Goal: Task Accomplishment & Management: Complete application form

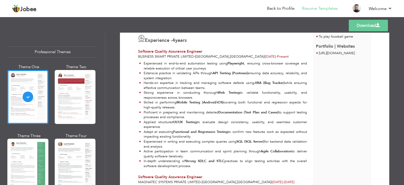
scroll to position [63, 0]
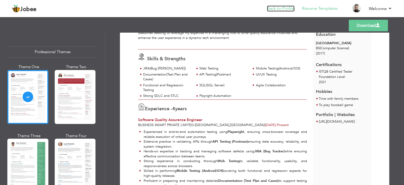
click at [280, 7] on link "Back to Profile" at bounding box center [281, 9] width 28 height 6
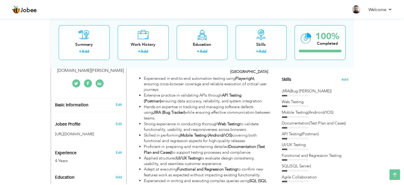
scroll to position [130, 0]
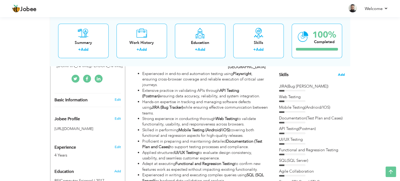
click at [338, 73] on span "Add" at bounding box center [341, 74] width 7 height 5
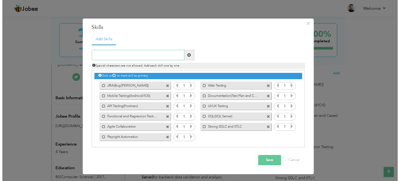
scroll to position [0, 0]
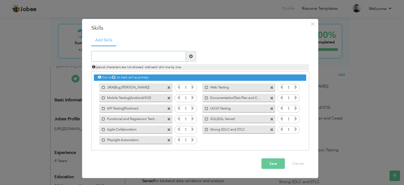
click at [137, 58] on input "text" at bounding box center [138, 56] width 95 height 11
click at [138, 55] on input "AI Powered Apps" at bounding box center [138, 56] width 95 height 11
type input "AI Powered Apps"
click at [190, 55] on span at bounding box center [191, 56] width 4 height 4
click at [277, 166] on button "Save" at bounding box center [272, 163] width 23 height 11
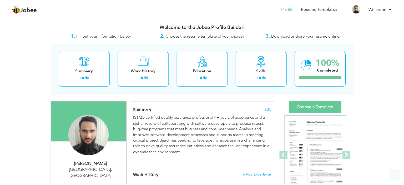
scroll to position [53, 0]
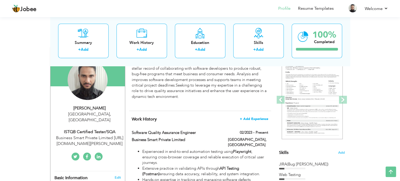
click at [262, 117] on span "+ Add Experience" at bounding box center [254, 119] width 28 height 4
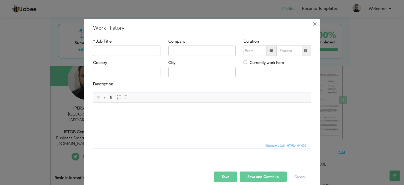
click at [315, 22] on button "×" at bounding box center [314, 23] width 8 height 8
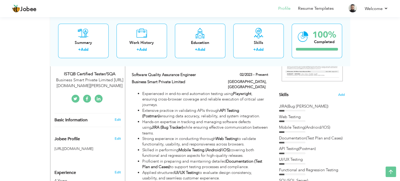
scroll to position [79, 0]
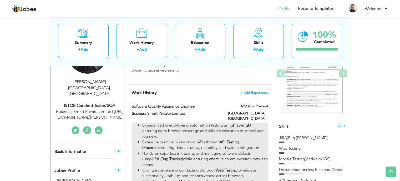
click at [244, 151] on li "Hands-on expertise in tracking and managing software defects using JIRA (Bug Tr…" at bounding box center [205, 159] width 126 height 17
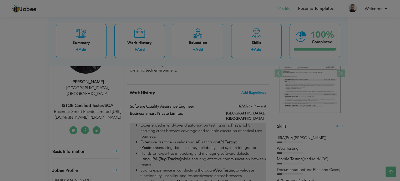
type input "Software Quality Assurance Engineer"
type input "Business Smart Private Limited"
type input "02/2023"
type input "[GEOGRAPHIC_DATA]"
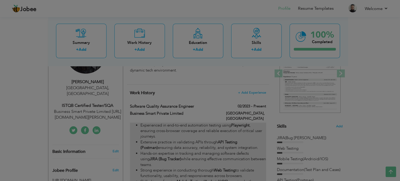
checkbox input "true"
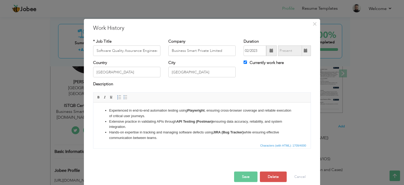
click at [227, 120] on li "Extensive practice in validating APIs through API Testing (Postman) ensuring da…" at bounding box center [202, 124] width 186 height 11
click at [152, 116] on li "Experienced in end-to-end automation testing using Playwright , ensuring cross-…" at bounding box center [202, 112] width 186 height 11
click at [167, 116] on li "Experienced in end-to-end automation testing using Playwright , ensuring cross-…" at bounding box center [202, 112] width 186 height 11
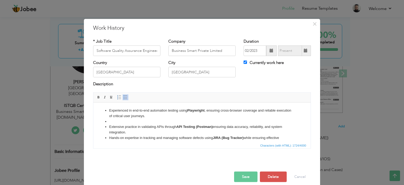
paste body
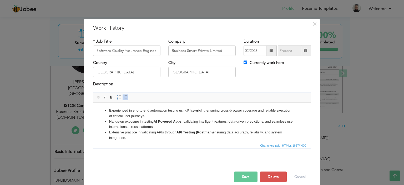
click at [247, 176] on button "Save" at bounding box center [245, 176] width 23 height 11
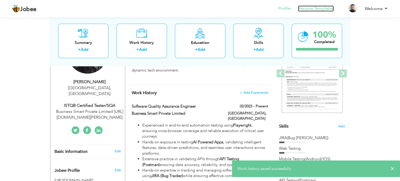
click at [307, 10] on link "Resume Templates" at bounding box center [316, 9] width 36 height 6
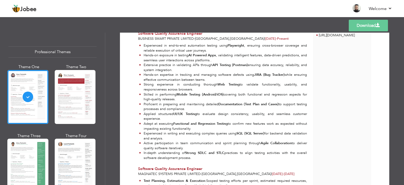
scroll to position [152, 0]
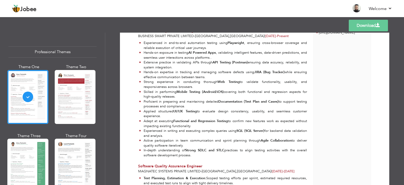
click at [378, 29] on link "Download" at bounding box center [367, 26] width 39 height 12
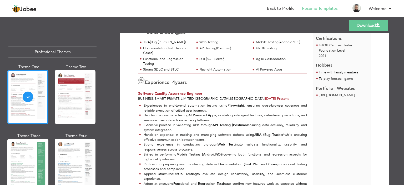
scroll to position [47, 0]
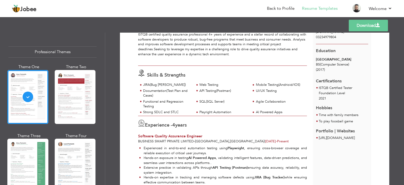
click at [324, 5] on li "Resume Templates" at bounding box center [315, 9] width 43 height 14
click at [317, 7] on link "Resume Templates" at bounding box center [320, 9] width 36 height 6
click at [289, 8] on link "Back to Profile" at bounding box center [281, 9] width 28 height 6
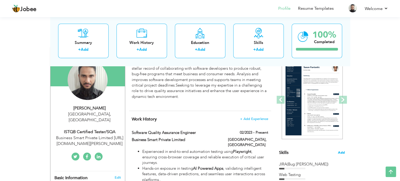
click at [340, 151] on span "Add" at bounding box center [341, 152] width 7 height 5
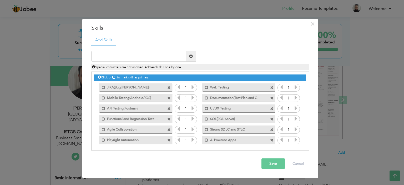
click at [270, 88] on span at bounding box center [271, 87] width 3 height 3
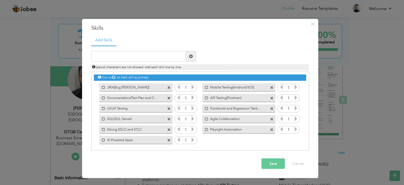
click at [273, 118] on span at bounding box center [272, 118] width 5 height 6
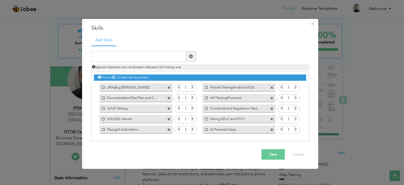
click at [272, 129] on span at bounding box center [271, 129] width 3 height 3
click at [125, 60] on input "text" at bounding box center [138, 56] width 95 height 11
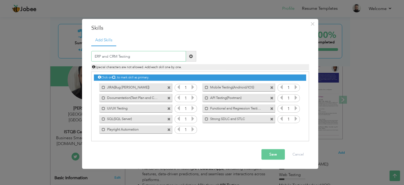
type input "ERP and CRM Testing"
click at [190, 56] on span at bounding box center [191, 56] width 4 height 4
click at [151, 55] on input "text" at bounding box center [138, 56] width 95 height 11
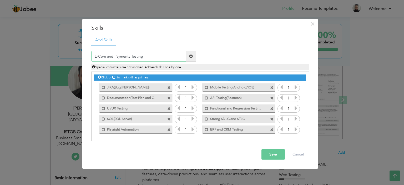
type input "E-Com and Payments Testing"
click at [188, 55] on span at bounding box center [191, 56] width 10 height 11
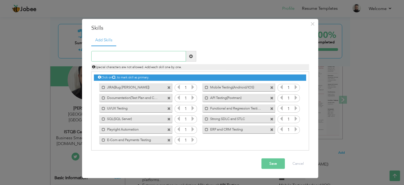
click at [129, 59] on input "text" at bounding box center [138, 56] width 95 height 11
type input "Cross Functional Collaboration"
click at [189, 56] on span at bounding box center [191, 56] width 4 height 4
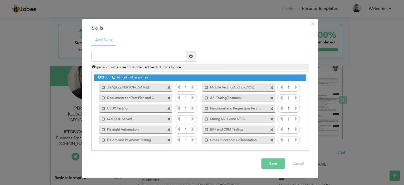
click at [271, 166] on button "Save" at bounding box center [272, 163] width 23 height 11
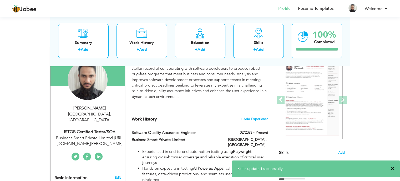
click at [393, 169] on span "×" at bounding box center [392, 168] width 4 height 5
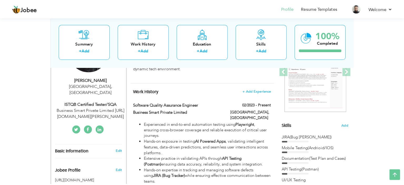
scroll to position [89, 0]
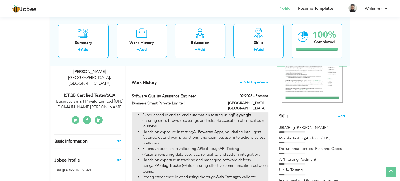
click at [196, 112] on li "Experienced in end-to-end automation testing using Playwright , ensuring cross-…" at bounding box center [205, 120] width 126 height 17
type input "Software Quality Assurance Engineer"
type input "Business Smart Private Limited"
type input "02/2023"
type input "[GEOGRAPHIC_DATA]"
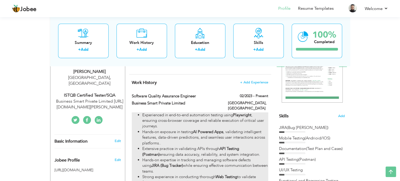
type input "[GEOGRAPHIC_DATA]"
checkbox input "true"
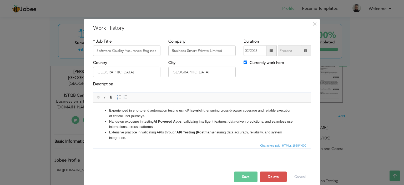
click at [207, 114] on li "Experienced in end-to-end automation testing using Playwright , ensuring cross-…" at bounding box center [202, 112] width 186 height 11
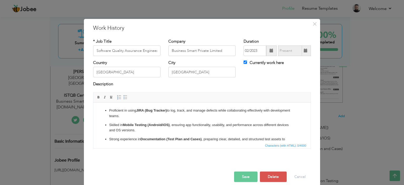
scroll to position [123, 0]
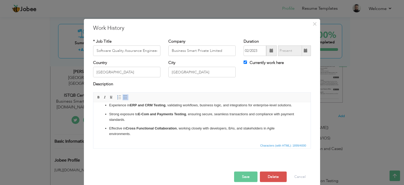
click at [200, 117] on p "Strong exposure to E-Com and Payments Testing , ensuring secure, seamless trans…" at bounding box center [202, 116] width 186 height 11
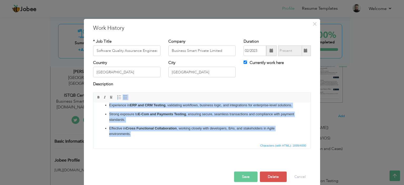
click at [124, 95] on span at bounding box center [125, 97] width 4 height 4
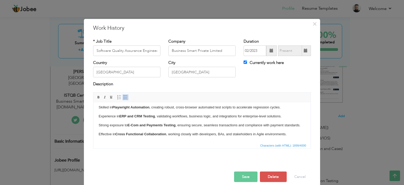
scroll to position [85, 0]
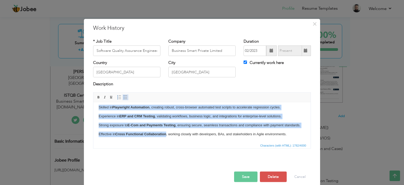
drag, startPoint x: 123, startPoint y: 98, endPoint x: 59, endPoint y: 15, distance: 104.9
click at [123, 98] on span at bounding box center [125, 97] width 4 height 4
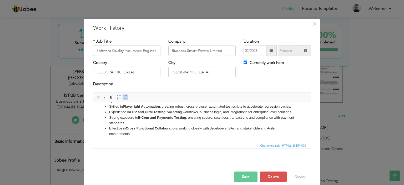
click at [155, 119] on li "Strong exposure to E-Com and Payments Testing , ensuring secure, seamless trans…" at bounding box center [202, 120] width 186 height 11
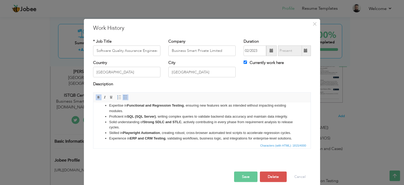
scroll to position [0, 0]
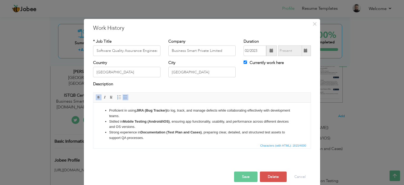
click at [158, 110] on strong "JIRA (Bug Tracker)" at bounding box center [151, 110] width 31 height 4
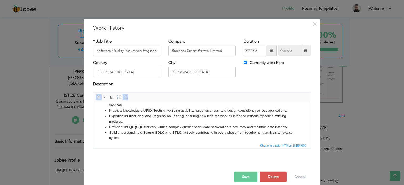
scroll to position [52, 0]
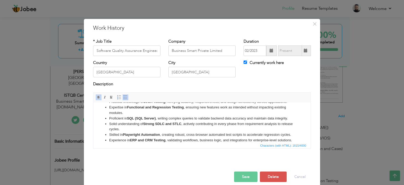
click at [160, 120] on li "Proficient in SQL (SQL Server) , writing complex queries to validate backend da…" at bounding box center [202, 118] width 186 height 6
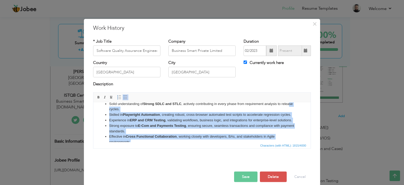
scroll to position [63, 0]
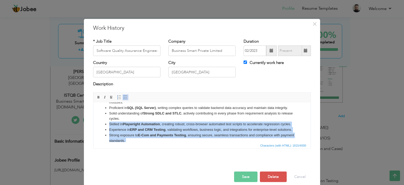
drag, startPoint x: 147, startPoint y: 134, endPoint x: 103, endPoint y: 123, distance: 45.2
click ul "Proficient in using JIRA (Bug Trzacker) to log, track, and manage defects while…"
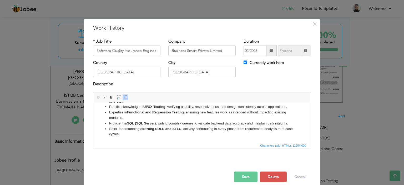
scroll to position [0, 0]
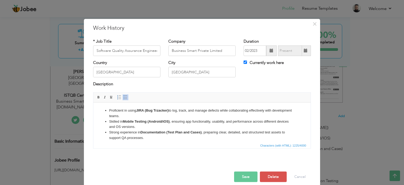
click at [109, 110] on li "Proficient in using JIRA (Bug Trzacker) to log, track, and manage defects while…" at bounding box center [202, 112] width 186 height 11
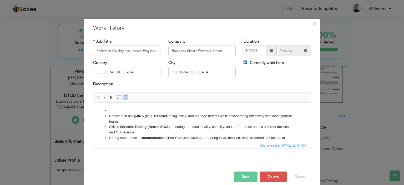
click at [109, 111] on li at bounding box center [202, 110] width 186 height 6
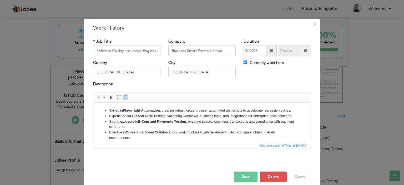
click at [147, 111] on strong "Playwright Automation" at bounding box center [141, 110] width 37 height 4
click at [145, 113] on li "Skilled in Playwright Automation , creating robust, cross-browser automated tes…" at bounding box center [202, 110] width 186 height 6
drag, startPoint x: 244, startPoint y: 244, endPoint x: 153, endPoint y: 136, distance: 141.3
click at [153, 140] on li "Effective in Cross Functional Collaboration , working closely with developers, …" at bounding box center [202, 134] width 186 height 11
click at [153, 130] on li "Strong exposure to E-Com and Payments Testing , ensuring secure, seamless trans…" at bounding box center [202, 124] width 186 height 11
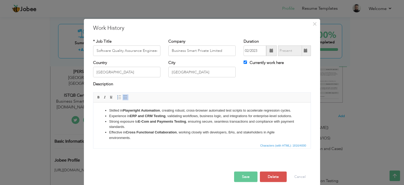
click at [176, 130] on li "Strong exposure to E-Com and Payments Testing , ensuring secure, seamless trans…" at bounding box center [202, 124] width 186 height 11
drag, startPoint x: 156, startPoint y: 109, endPoint x: 154, endPoint y: 111, distance: 2.9
click at [155, 109] on strong "Playwright Automation" at bounding box center [141, 110] width 37 height 4
click at [143, 117] on strong "ERP and CRM Testing" at bounding box center [147, 116] width 35 height 4
click at [147, 117] on strong "ERP and CRM Testing" at bounding box center [147, 116] width 35 height 4
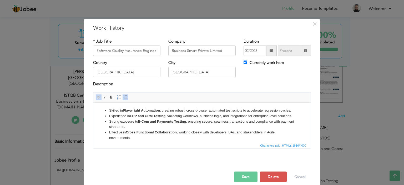
click at [147, 123] on strong "E-Com and Payments Testing" at bounding box center [162, 121] width 48 height 4
click at [165, 123] on strong "E-Com and Payments Testing" at bounding box center [162, 121] width 48 height 4
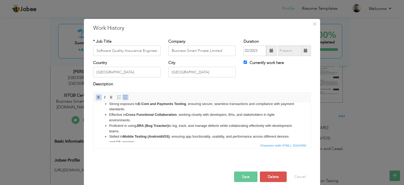
scroll to position [26, 0]
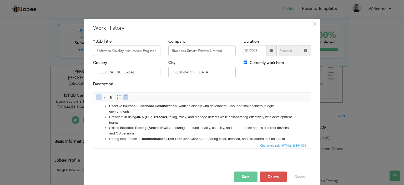
click at [161, 119] on strong "JIRA (Bug Trzacker)" at bounding box center [152, 117] width 32 height 4
click ul "Skilled in Playwright Automation , creating robust, cross-browser automated tes…"
click at [164, 129] on strong "Mobile Testing (Android/iOS)" at bounding box center [146, 127] width 47 height 4
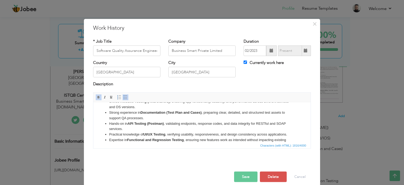
click at [170, 121] on li "Strong experience in Documentation (Test Plan and Cases) , preparing clear, det…" at bounding box center [202, 115] width 186 height 11
click at [160, 125] on strong "API Testing (Postman)" at bounding box center [145, 123] width 36 height 4
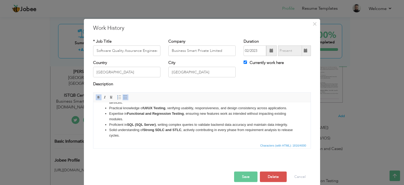
click at [160, 122] on li "Expertise in Functional and Regression Testing , ensuring new features work as …" at bounding box center [202, 116] width 186 height 11
click at [158, 122] on li "Expertise in Functional and Regression Testing , ensuring new features work as …" at bounding box center [202, 116] width 186 height 11
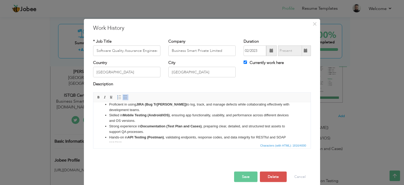
scroll to position [39, 0]
click at [243, 176] on button "Save" at bounding box center [245, 176] width 23 height 11
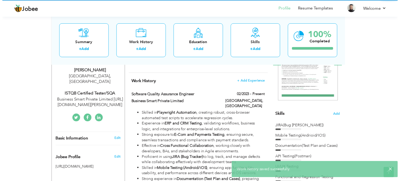
scroll to position [0, 0]
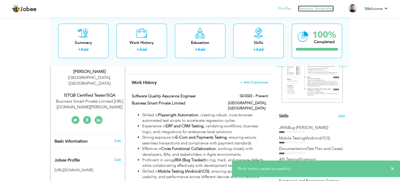
click at [314, 9] on link "Resume Templates" at bounding box center [316, 9] width 36 height 6
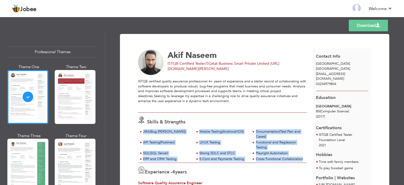
drag, startPoint x: 303, startPoint y: 156, endPoint x: 149, endPoint y: 131, distance: 155.9
click at [140, 131] on div "JIRA(Bug Tacker) Mobile Testing(Andrioid/IOS) Documentation(Test Plan and Cases)" at bounding box center [222, 145] width 169 height 33
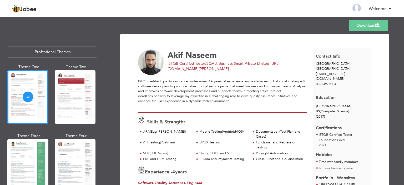
drag, startPoint x: 150, startPoint y: 131, endPoint x: 163, endPoint y: 78, distance: 54.7
click at [162, 80] on div "ISTQB certified quality assurance professional 4+ years of experience and a ste…" at bounding box center [222, 93] width 169 height 29
click at [273, 162] on div "Experience - 4 years Software Quality Assurance Engineer Business Smart Private…" at bounding box center [222, 176] width 175 height 28
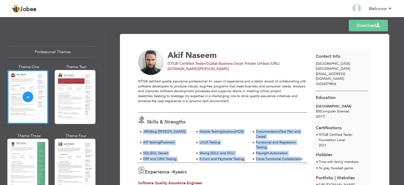
drag, startPoint x: 299, startPoint y: 157, endPoint x: 140, endPoint y: 129, distance: 162.0
click at [140, 129] on div "JIRA(Bug Tacker) Mobile Testing(Andrioid/IOS) Documentation(Test Plan and Cases)" at bounding box center [222, 145] width 169 height 33
copy div "JIRA(Bug Tacker) Mobile Testing(Andrioid/IOS) Documentation(Test Plan and Cases…"
click at [267, 152] on div "Playright Automation" at bounding box center [280, 153] width 48 height 5
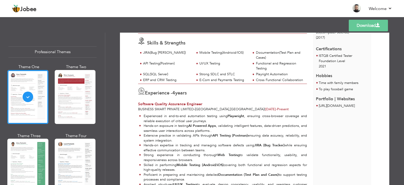
scroll to position [26, 0]
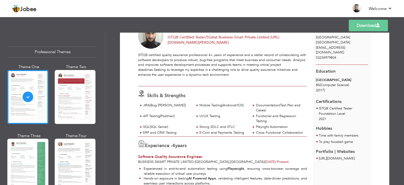
click at [286, 133] on div "Cross Functional Collaboration" at bounding box center [280, 132] width 48 height 5
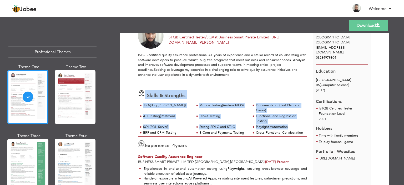
drag, startPoint x: 306, startPoint y: 130, endPoint x: 140, endPoint y: 101, distance: 169.2
click at [140, 101] on div "Skills & Strengths JIRA(Bug Tacker) Mobile Testing(Andrioid/IOS) Documentation(…" at bounding box center [222, 111] width 175 height 50
click at [143, 105] on div "JIRA(Bug [PERSON_NAME])" at bounding box center [167, 105] width 48 height 5
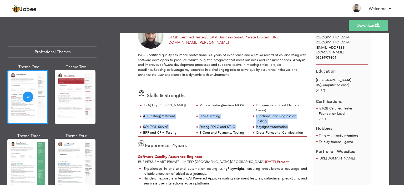
drag, startPoint x: 308, startPoint y: 132, endPoint x: 219, endPoint y: 109, distance: 92.0
click at [218, 110] on div "JIRA(Bug Tacker) Mobile Testing(Andrioid/IOS) Documentation(Test Plan and Cases…" at bounding box center [222, 119] width 175 height 33
click at [237, 118] on div "UI/UX Testing" at bounding box center [222, 117] width 56 height 6
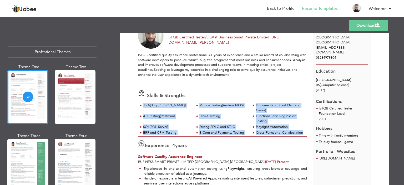
drag, startPoint x: 303, startPoint y: 132, endPoint x: 143, endPoint y: 104, distance: 162.4
click at [143, 104] on div "JIRA(Bug Tacker) Mobile Testing(Andrioid/IOS) Documentation(Test Plan and Cases)" at bounding box center [222, 119] width 169 height 33
copy div "JIRA(Bug Tacker) Mobile Testing(Andrioid/IOS) Documentation(Test Plan and Cases…"
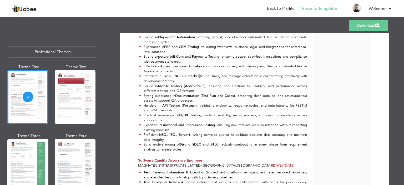
scroll to position [79, 0]
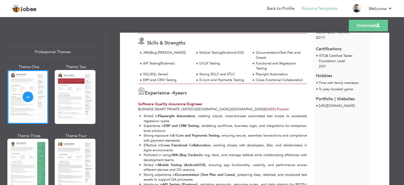
click at [377, 27] on span at bounding box center [377, 25] width 4 height 4
click at [284, 7] on link "Back to Profile" at bounding box center [281, 9] width 28 height 6
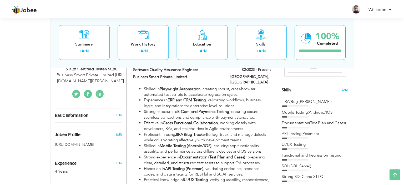
scroll to position [121, 0]
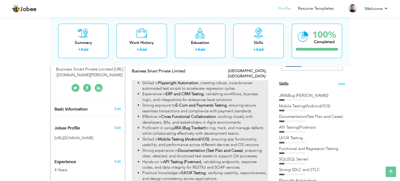
click at [216, 102] on strong "E-Com and Payments Testing" at bounding box center [200, 104] width 51 height 5
type input "Software Quality Assurance Engineer"
type input "Business Smart Private Limited"
type input "02/2023"
type input "[GEOGRAPHIC_DATA]"
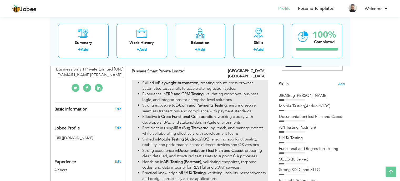
type input "[GEOGRAPHIC_DATA]"
checkbox input "true"
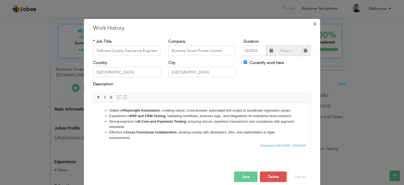
drag, startPoint x: 316, startPoint y: 24, endPoint x: 311, endPoint y: 25, distance: 5.8
click at [315, 24] on button "×" at bounding box center [314, 23] width 8 height 8
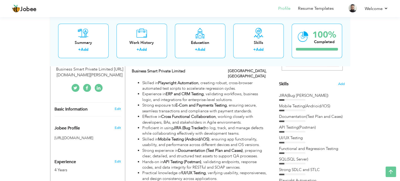
click at [335, 83] on div "Skills Add" at bounding box center [312, 32] width 66 height 109
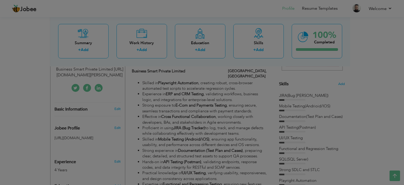
click at [0, 0] on div "× Skills Add Skills Duplicate entry Mark as primary skill. 1 1 1" at bounding box center [0, 0] width 0 height 0
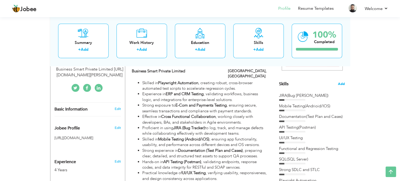
click at [341, 83] on span "Add" at bounding box center [341, 83] width 7 height 5
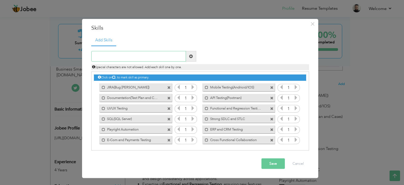
scroll to position [1, 0]
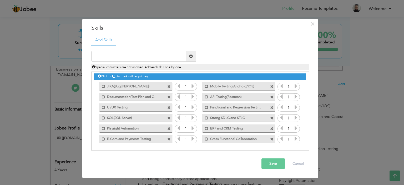
drag, startPoint x: 272, startPoint y: 140, endPoint x: 222, endPoint y: 114, distance: 56.9
click at [272, 140] on span at bounding box center [271, 138] width 3 height 3
drag, startPoint x: 154, startPoint y: 63, endPoint x: 151, endPoint y: 56, distance: 7.4
click at [154, 63] on div "Special characters are not allowed. Add each skill one by one." at bounding box center [199, 65] width 225 height 9
click at [150, 55] on input "text" at bounding box center [138, 56] width 95 height 11
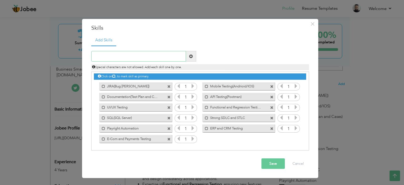
type input "a"
type input "Agile Collaboration"
click at [192, 56] on span at bounding box center [191, 56] width 4 height 4
click at [271, 164] on button "Save" at bounding box center [272, 163] width 23 height 11
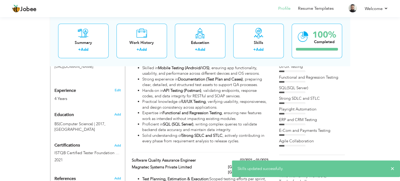
scroll to position [226, 0]
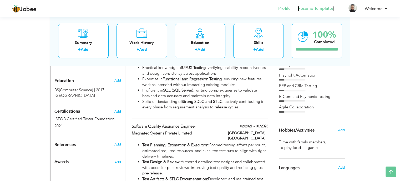
click at [318, 6] on link "Resume Templates" at bounding box center [316, 9] width 36 height 6
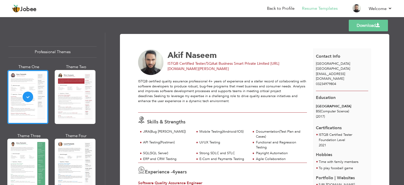
click at [379, 27] on span at bounding box center [377, 25] width 4 height 4
click at [232, 94] on div "ISTQB certified quality assurance professional 4+ years of experience and a ste…" at bounding box center [222, 93] width 169 height 29
click at [284, 4] on li "Back to Profile" at bounding box center [276, 9] width 35 height 14
click at [287, 9] on link "Back to Profile" at bounding box center [281, 9] width 28 height 6
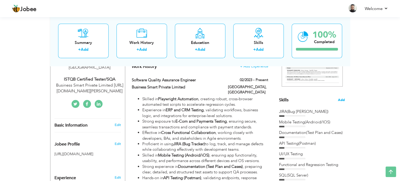
click at [341, 98] on span "Add" at bounding box center [341, 99] width 7 height 5
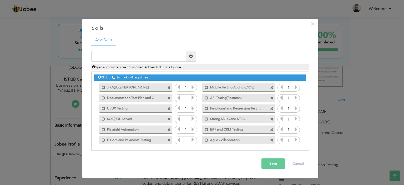
click at [270, 107] on span at bounding box center [271, 108] width 3 height 3
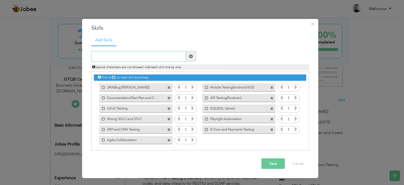
click at [152, 58] on input "text" at bounding box center [138, 56] width 95 height 11
type input "Integration and System Testing"
click at [169, 129] on span at bounding box center [168, 129] width 3 height 3
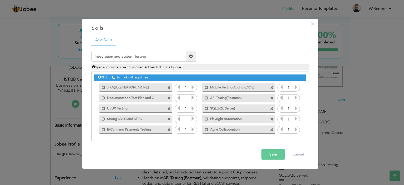
click at [168, 128] on span at bounding box center [168, 129] width 3 height 3
click at [272, 154] on button "Save" at bounding box center [272, 154] width 23 height 11
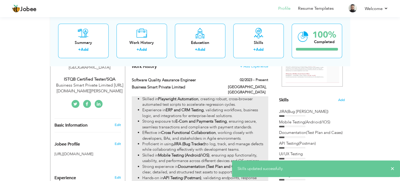
click at [224, 119] on strong "E-Com and Payments Testing" at bounding box center [200, 121] width 51 height 5
type input "Software Quality Assurance Engineer"
type input "Business Smart Private Limited"
type input "02/2023"
type input "[GEOGRAPHIC_DATA]"
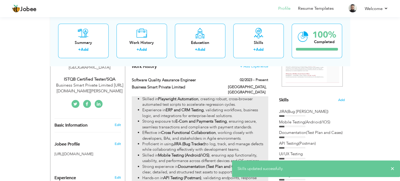
type input "[GEOGRAPHIC_DATA]"
checkbox input "true"
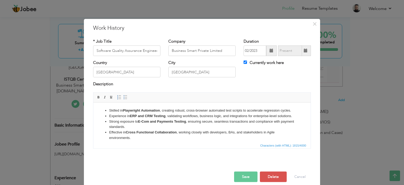
click at [185, 130] on li "Strong exposure to E-Com and Payments Testing , ensuring secure, seamless trans…" at bounding box center [202, 124] width 186 height 11
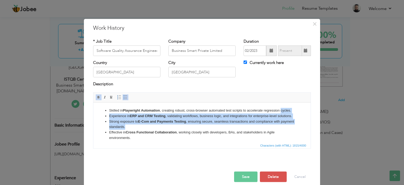
drag, startPoint x: 149, startPoint y: 137, endPoint x: 100, endPoint y: 118, distance: 52.8
click at [100, 118] on ul "Skilled in Playwright Automation , creating robust, cross-browser automated tes…" at bounding box center [202, 161] width 207 height 109
click at [136, 117] on strong "ERP and CRM Testing" at bounding box center [147, 116] width 35 height 4
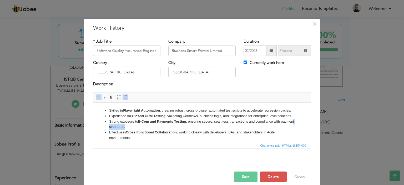
scroll to position [1, 0]
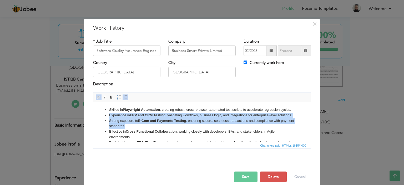
drag, startPoint x: 141, startPoint y: 138, endPoint x: 103, endPoint y: 121, distance: 41.5
click at [103, 121] on ul "Skilled in Playwright Automation , creating robust, cross-browser automated tes…" at bounding box center [202, 161] width 207 height 109
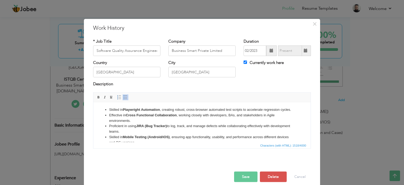
click at [156, 129] on li "Proficient in using JIRA (Bug Tracker) to log, track, and manage defects while …" at bounding box center [202, 128] width 186 height 11
click at [154, 117] on strong "Cross Functional Collaboration" at bounding box center [151, 115] width 51 height 4
drag, startPoint x: 156, startPoint y: 121, endPoint x: 127, endPoint y: 119, distance: 28.4
click at [127, 117] on strong "Cross Functional Collaboration" at bounding box center [151, 115] width 51 height 4
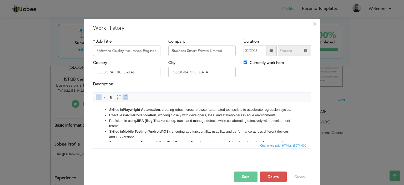
click at [145, 122] on strong "JIRA (Bug Tracker)" at bounding box center [151, 120] width 31 height 4
click at [152, 122] on strong "JIRA (Bug Tracker)" at bounding box center [151, 120] width 31 height 4
click at [152, 134] on li "Skilled in Mobile Testing (Android/iOS) , ensuring app functionality, usability…" at bounding box center [202, 133] width 186 height 11
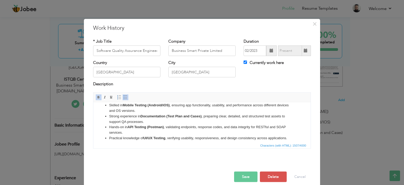
click at [158, 118] on strong "Documentation (Test Plan and Cases)" at bounding box center [170, 116] width 61 height 4
click at [152, 128] on strong "API Testing (Postman)" at bounding box center [145, 127] width 36 height 4
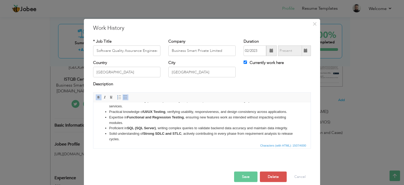
click at [155, 113] on strong "UI/UX Testing" at bounding box center [154, 111] width 22 height 4
click at [155, 120] on li "Expertise in Functional and Regression Testing , ensuring new features work as …" at bounding box center [202, 119] width 186 height 11
click at [154, 125] on li "Expertise in Functional and Regression Testing , ensuring new features work as …" at bounding box center [202, 119] width 186 height 11
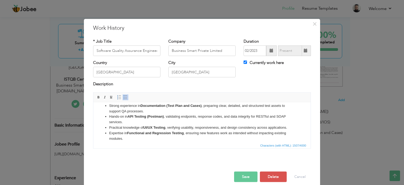
scroll to position [64, 0]
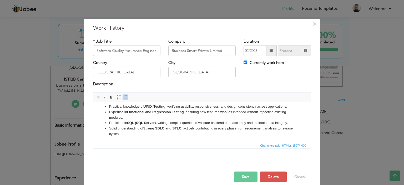
click at [147, 120] on li "Proficient in SQL (SQL Server) , writing complex queries to validate backend da…" at bounding box center [202, 123] width 186 height 6
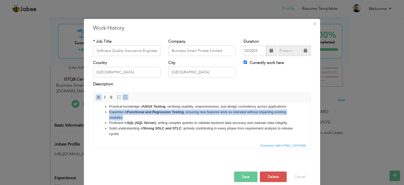
drag, startPoint x: 126, startPoint y: 118, endPoint x: 104, endPoint y: 112, distance: 22.2
click at [104, 112] on ul "Skilled in Playwright Automation , creating robust, cross-browser automated tes…" at bounding box center [202, 93] width 207 height 88
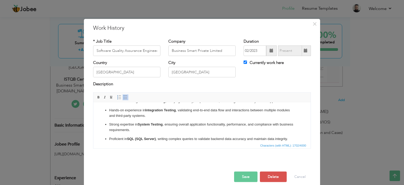
click at [141, 118] on p "Hands-on experience in Integration Testing , validating end-to-end data flow an…" at bounding box center [202, 112] width 186 height 11
click at [162, 126] on strong "System Testing" at bounding box center [149, 124] width 25 height 4
drag, startPoint x: 248, startPoint y: 129, endPoint x: 226, endPoint y: 131, distance: 22.4
click at [226, 131] on p "Strong expertise in System Testing , ensuring overall application functionality…" at bounding box center [202, 126] width 186 height 11
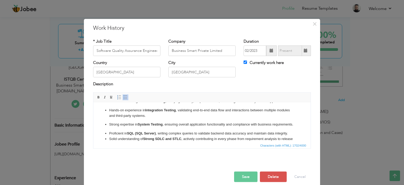
click at [183, 138] on ul "Skilled in Playwright Automation , creating robust, cross-browser automated tes…" at bounding box center [202, 95] width 207 height 103
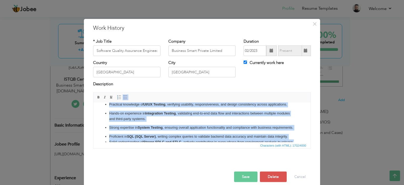
scroll to position [33, 0]
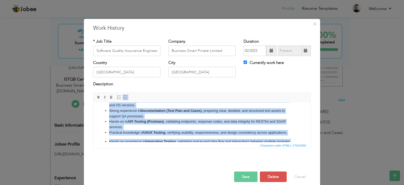
click at [196, 118] on li "Strong experience in Documentation (Test Plan and Cases) , preparing clear, det…" at bounding box center [202, 113] width 186 height 11
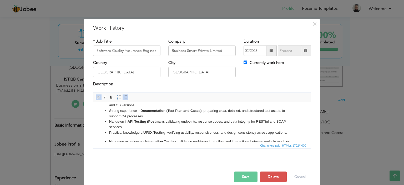
click at [196, 119] on li "Strong experience in Documentation (Test Plan and Cases) , preparing clear, det…" at bounding box center [202, 113] width 186 height 11
click at [195, 124] on li "Hands-on in API Testing (Postman) , validating endpoints, response codes, and d…" at bounding box center [202, 124] width 186 height 11
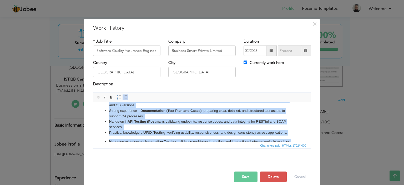
click at [184, 119] on li "Strong experience in Documentation (Test Plan and Cases) , preparing clear, det…" at bounding box center [202, 113] width 186 height 11
click at [123, 98] on span at bounding box center [125, 97] width 4 height 4
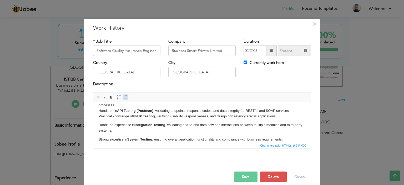
click at [123, 98] on span at bounding box center [125, 97] width 4 height 4
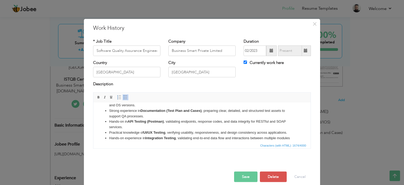
click at [204, 114] on li "Strong experience in Documentation (Test Plan and Cases) , preparing clear, det…" at bounding box center [202, 113] width 186 height 11
drag, startPoint x: 203, startPoint y: 119, endPoint x: 203, endPoint y: 123, distance: 3.4
click at [203, 119] on li "Strong experience in Documentation (Test Plan and Cases) , preparing clear, det…" at bounding box center [202, 113] width 186 height 11
click at [205, 130] on li "Hands-on in API Testing (Postman) , validating endpoints, response codes, and d…" at bounding box center [202, 124] width 186 height 11
click at [190, 112] on strong "Documentation (Test Plan and Cases)" at bounding box center [170, 110] width 61 height 4
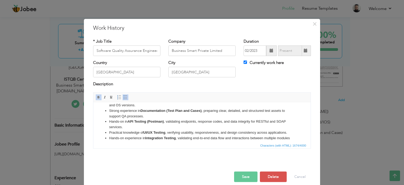
click at [186, 119] on li "Strong experience in Documentation (Test Plan and Cases) , preparing clear, det…" at bounding box center [202, 113] width 186 height 11
click at [242, 176] on button "Save" at bounding box center [245, 176] width 23 height 11
click at [222, 108] on li "Skilled in Mobile Testing (Android/iOS) , ensuring app functionality, usability…" at bounding box center [202, 102] width 186 height 11
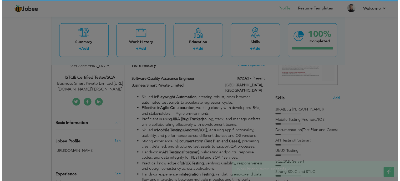
scroll to position [0, 0]
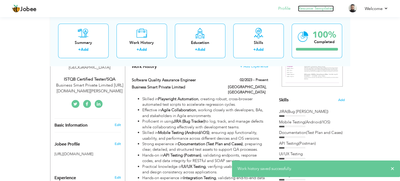
click at [315, 11] on link "Resume Templates" at bounding box center [316, 9] width 36 height 6
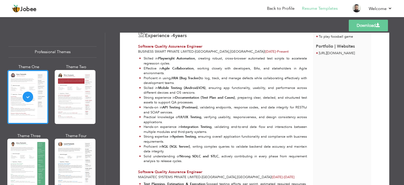
scroll to position [26, 0]
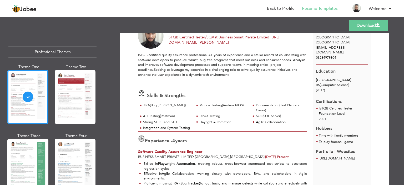
click at [377, 25] on span at bounding box center [377, 25] width 4 height 4
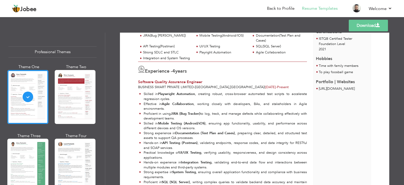
scroll to position [53, 0]
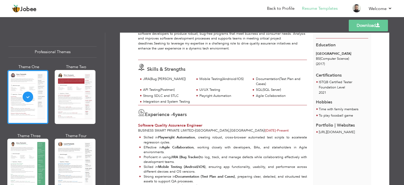
click at [376, 23] on span at bounding box center [377, 25] width 4 height 4
click at [249, 39] on div "ISTQB certified quality assurance professional 4+ years of experience and a ste…" at bounding box center [222, 40] width 169 height 29
click at [245, 49] on div "ISTQB certified quality assurance professional 4+ years of experience and a ste…" at bounding box center [222, 40] width 169 height 29
click at [235, 83] on div at bounding box center [222, 81] width 169 height 11
click at [283, 7] on link "Back to Profile" at bounding box center [281, 9] width 28 height 6
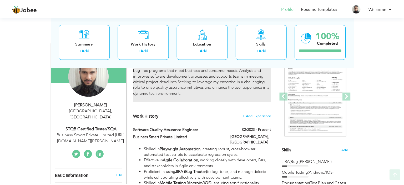
scroll to position [79, 0]
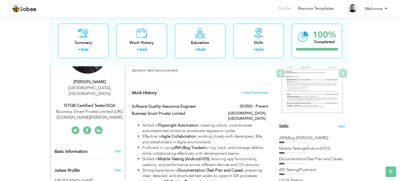
click at [300, 138] on div "JIRA(Bug [PERSON_NAME])" at bounding box center [312, 138] width 66 height 6
click at [339, 125] on span "Add" at bounding box center [341, 126] width 7 height 5
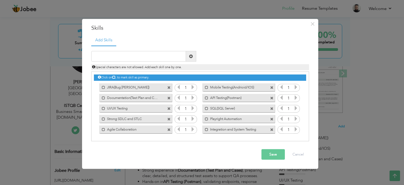
click at [273, 119] on span at bounding box center [271, 118] width 3 height 3
click at [168, 128] on span at bounding box center [168, 129] width 3 height 3
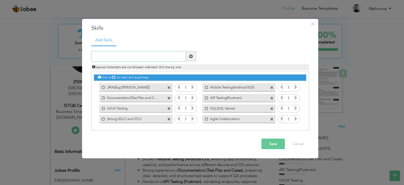
click at [130, 58] on input "text" at bounding box center [138, 56] width 95 height 11
type input "Playwright Automation"
click at [189, 56] on span at bounding box center [191, 56] width 4 height 4
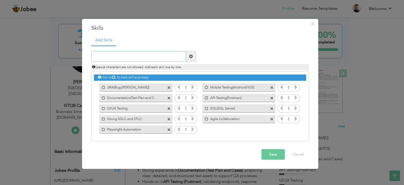
click at [155, 54] on input "text" at bounding box center [138, 56] width 95 height 11
type input "Time Management"
drag, startPoint x: 187, startPoint y: 55, endPoint x: 157, endPoint y: 59, distance: 30.2
click at [187, 56] on span at bounding box center [191, 56] width 10 height 11
click at [157, 59] on input "text" at bounding box center [138, 56] width 95 height 11
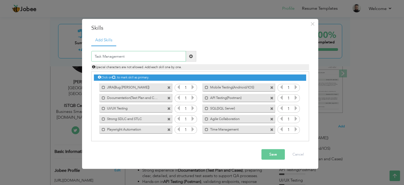
type input "Task Management"
click at [195, 54] on span at bounding box center [191, 56] width 10 height 11
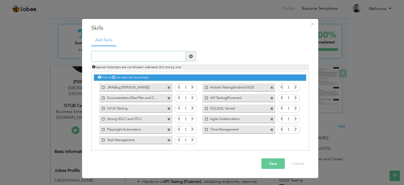
click at [145, 59] on input "text" at bounding box center [138, 56] width 95 height 11
type input "Sprint Planning"
click at [193, 58] on span at bounding box center [191, 56] width 10 height 11
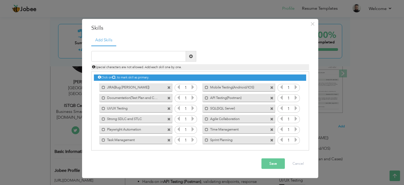
click at [275, 162] on button "Save" at bounding box center [272, 163] width 23 height 11
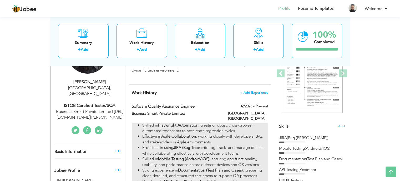
click at [183, 133] on strong "Agile Collaboration" at bounding box center [178, 135] width 35 height 5
type input "Software Quality Assurance Engineer"
type input "Business Smart Private Limited"
type input "02/2023"
type input "[GEOGRAPHIC_DATA]"
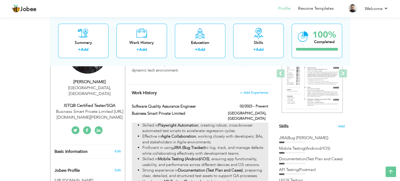
type input "[GEOGRAPHIC_DATA]"
checkbox input "true"
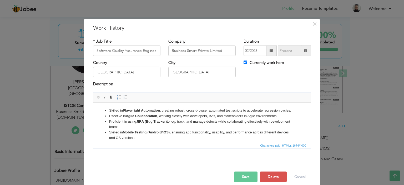
click at [158, 119] on li "Effective in Agile Collaboration , working closely with developers, BAs, and st…" at bounding box center [202, 116] width 186 height 6
click at [110, 111] on li "Skilled in Playwright Automation , creating robust, cross-browser automated tes…" at bounding box center [202, 110] width 186 height 6
drag, startPoint x: 110, startPoint y: 112, endPoint x: 104, endPoint y: 108, distance: 6.5
click at [104, 108] on ul "Skilled in Playwright Automation , creating robust, cross-browser automated tes…" at bounding box center [202, 153] width 207 height 93
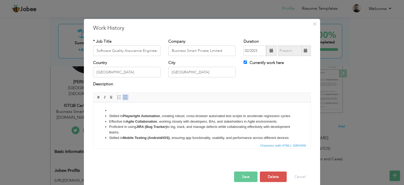
click at [109, 109] on li at bounding box center [202, 110] width 186 height 6
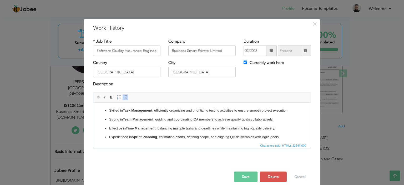
click at [156, 125] on p "Effective in Time Management , balancing multiple tasks and deadlines while mai…" at bounding box center [202, 128] width 186 height 6
click at [161, 139] on p "Experienced in Sprint Planning , estimating efforts, defining scope, and aligni…" at bounding box center [202, 137] width 186 height 6
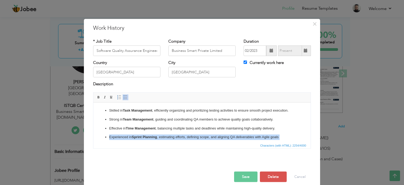
click at [161, 139] on p "Experienced in Sprint Planning , estimating efforts, defining scope, and aligni…" at bounding box center [202, 137] width 186 height 6
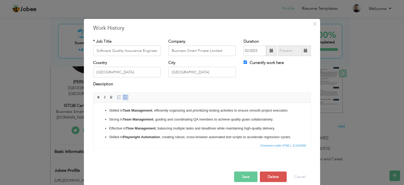
click at [108, 119] on ul "Skilled in Task Management , efficiently organizing and prioritizing testing ac…" at bounding box center [202, 168] width 207 height 123
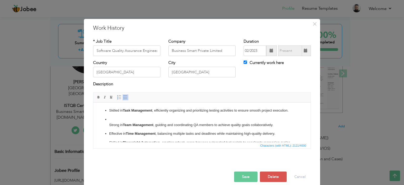
click at [120, 120] on p "​​​​​​​ Strong in Team Management , guiding and coordinating QA members to achi…" at bounding box center [202, 121] width 186 height 11
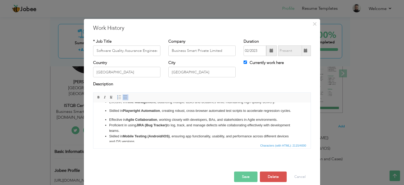
scroll to position [0, 0]
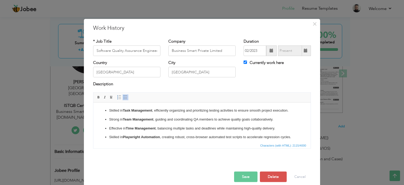
click at [291, 111] on ul "Skilled in Task Management , efficiently organizing and prioritizing testing ac…" at bounding box center [202, 168] width 207 height 123
click at [107, 120] on ul "Skilled in Task Management , efficiently organizing and prioritizing testing ac…" at bounding box center [202, 168] width 207 height 123
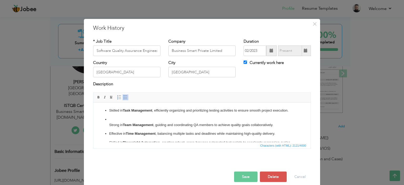
click at [111, 120] on p "​​​​​​​ Strong in Team Management , guiding and coordinating QA members to achi…" at bounding box center [202, 121] width 186 height 11
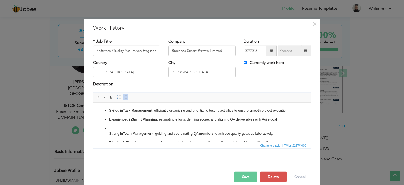
click at [135, 121] on strong "Sprint Planning" at bounding box center [144, 119] width 25 height 4
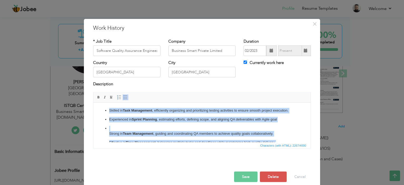
click at [122, 94] on link "Insert/Remove Bulleted List" at bounding box center [125, 97] width 6 height 6
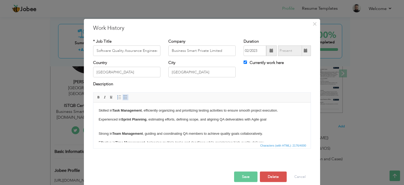
click at [123, 95] on span at bounding box center [125, 97] width 4 height 4
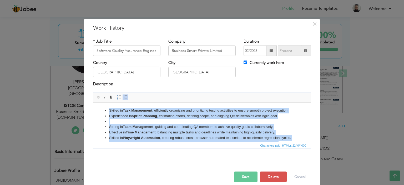
click at [123, 95] on span at bounding box center [125, 97] width 4 height 4
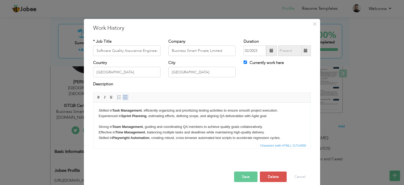
click at [123, 95] on span at bounding box center [125, 97] width 4 height 4
click at [156, 127] on li "Strong in Team Management , guiding and coordinating QA members to achieve qual…" at bounding box center [202, 127] width 186 height 6
click at [142, 127] on strong "Team Management" at bounding box center [138, 126] width 30 height 4
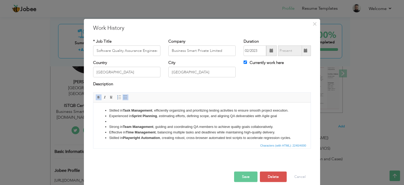
click at [151, 137] on strong "Playwright Automation" at bounding box center [141, 137] width 37 height 4
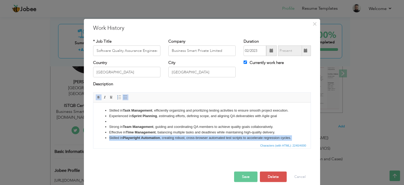
click at [151, 137] on strong "Playwright Automation" at bounding box center [141, 137] width 37 height 4
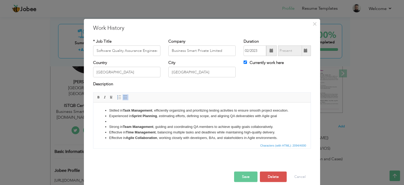
click at [122, 120] on li at bounding box center [202, 122] width 186 height 6
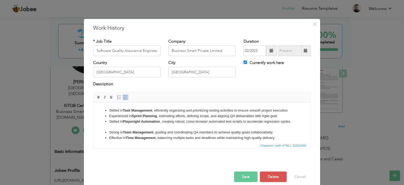
click at [111, 135] on li "Strong in Team Management , guiding and coordinating QA members to achieve qual…" at bounding box center [202, 132] width 186 height 6
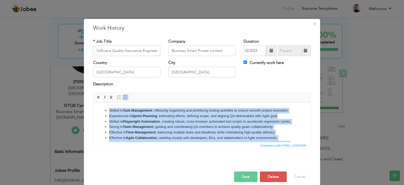
click at [123, 95] on span at bounding box center [125, 97] width 4 height 4
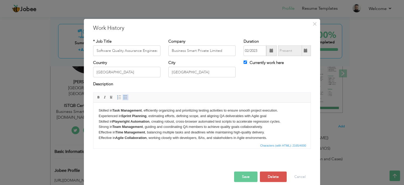
click at [123, 95] on span at bounding box center [125, 97] width 4 height 4
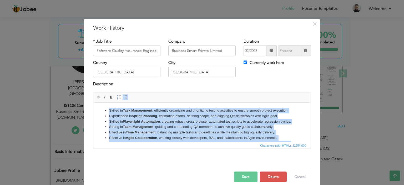
click at [139, 122] on strong "Playwright Automation" at bounding box center [141, 121] width 37 height 4
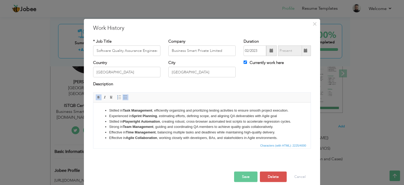
click at [133, 111] on strong "Task Management" at bounding box center [137, 110] width 29 height 4
click at [132, 115] on strong "Sprint Planning" at bounding box center [144, 116] width 25 height 4
click at [132, 121] on strong "Playwright Automation" at bounding box center [141, 121] width 37 height 4
click at [124, 128] on strong "Team Management" at bounding box center [138, 126] width 30 height 4
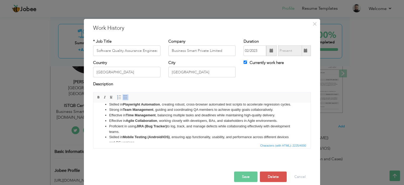
scroll to position [26, 0]
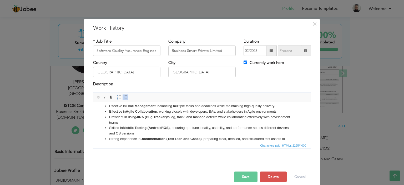
click at [166, 114] on li "Effective in Agile Collaboration , working closely with developers, BAs, and st…" at bounding box center [202, 112] width 186 height 6
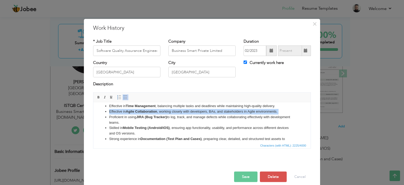
click at [166, 114] on li "Effective in Agile Collaboration , working closely with developers, BAs, and st…" at bounding box center [202, 112] width 186 height 6
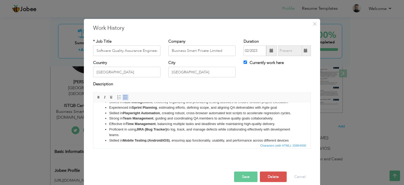
scroll to position [0, 0]
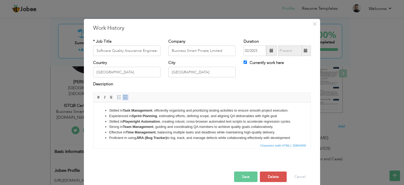
drag, startPoint x: 168, startPoint y: 123, endPoint x: 169, endPoint y: 129, distance: 6.0
click at [169, 124] on li "Skilled in Playwright Automation , creating robust, cross-browser automated tes…" at bounding box center [202, 122] width 186 height 6
click at [169, 129] on li "Strong in Team Management , guiding and coordinating QA members to achieve qual…" at bounding box center [202, 127] width 186 height 6
click at [167, 129] on li "Strong in Team Management , guiding and coordinating QA members to achieve qual…" at bounding box center [202, 127] width 186 height 6
click at [285, 129] on li "Strong in Team Management , guiding and coordinating QA members to achieve qual…" at bounding box center [202, 127] width 186 height 6
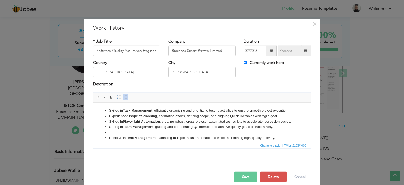
scroll to position [3, 0]
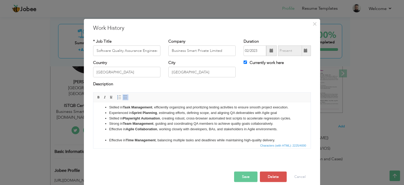
click at [219, 132] on li "Effective in Agile Collaboration , working closely with developers, BAs, and st…" at bounding box center [202, 129] width 186 height 6
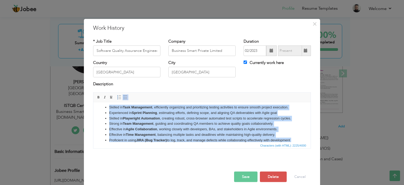
click at [123, 97] on span at bounding box center [125, 97] width 4 height 4
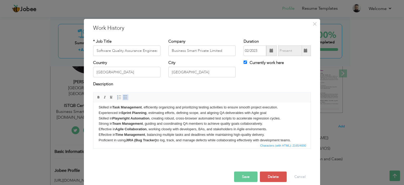
click at [123, 97] on span at bounding box center [125, 97] width 4 height 4
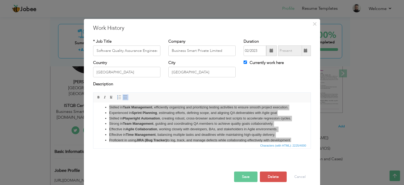
click at [248, 175] on button "Save" at bounding box center [245, 176] width 23 height 11
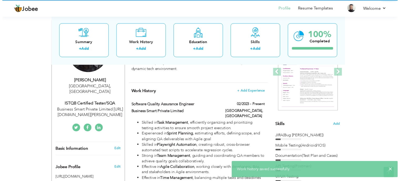
scroll to position [0, 0]
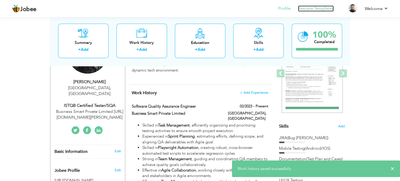
click at [319, 6] on link "Resume Templates" at bounding box center [316, 9] width 36 height 6
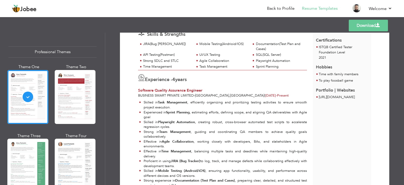
scroll to position [53, 0]
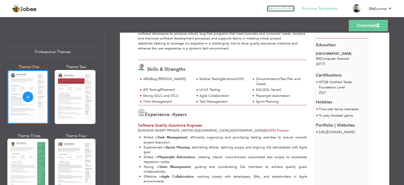
click at [279, 7] on link "Back to Profile" at bounding box center [281, 9] width 28 height 6
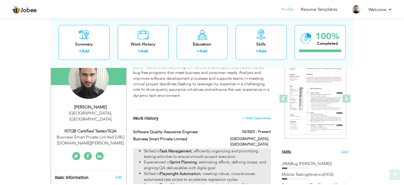
scroll to position [105, 0]
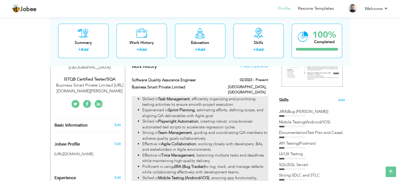
click at [198, 119] on strong "Playwright Automation" at bounding box center [178, 121] width 40 height 5
type input "Software Quality Assurance Engineer"
type input "Business Smart Private Limited"
type input "02/2023"
type input "[GEOGRAPHIC_DATA]"
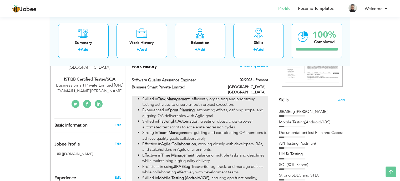
type input "[GEOGRAPHIC_DATA]"
checkbox input "true"
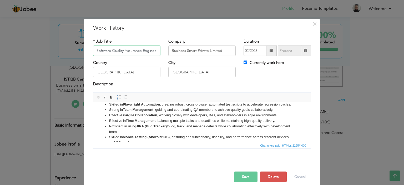
scroll to position [26, 0]
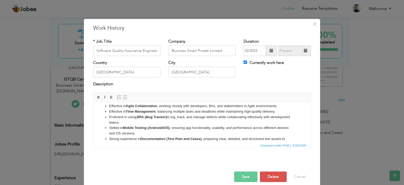
click at [165, 129] on strong "Mobile Testing (Android/iOS)" at bounding box center [146, 127] width 47 height 4
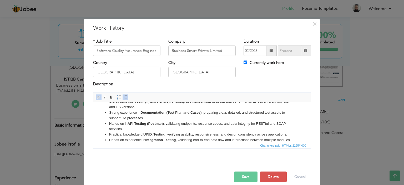
click at [173, 110] on li "Skilled in Mobile Testing (Android/iOS) , ensuring app functionality, usability…" at bounding box center [202, 104] width 186 height 11
click at [160, 125] on strong "API Testing (Postman)" at bounding box center [145, 123] width 36 height 4
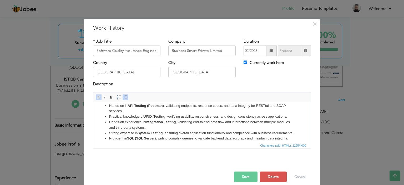
scroll to position [79, 0]
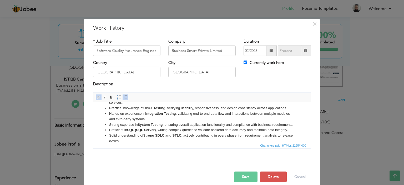
click at [160, 111] on li "Practical knowledge of UI/UX Testing , verifying usability, responsiveness, and…" at bounding box center [202, 108] width 186 height 6
click at [159, 115] on strong "Integration Testing" at bounding box center [160, 113] width 30 height 4
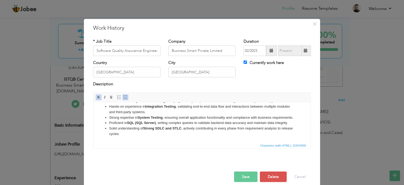
scroll to position [97, 0]
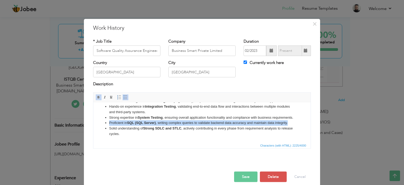
drag, startPoint x: 289, startPoint y: 122, endPoint x: 105, endPoint y: 125, distance: 184.5
click at [105, 125] on ul "Skilled in Task Management , efficiently organizing and prioritizing testing ac…" at bounding box center [202, 79] width 207 height 115
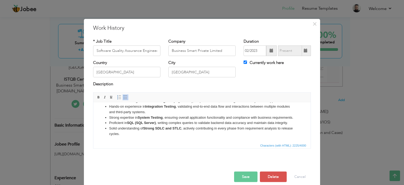
click at [127, 133] on li "Solid understanding of Strong SDLC and STLC , actively contributing in every ph…" at bounding box center [202, 130] width 186 height 11
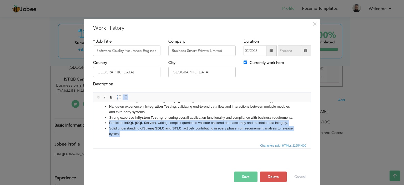
drag, startPoint x: 135, startPoint y: 134, endPoint x: 107, endPoint y: 124, distance: 29.8
click at [107, 124] on ul "Skilled in Task Management , efficiently organizing and prioritizing testing ac…" at bounding box center [202, 79] width 207 height 115
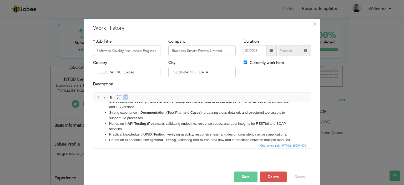
scroll to position [79, 0]
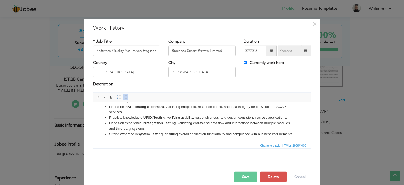
click at [163, 121] on strong "Integration Testing" at bounding box center [160, 123] width 30 height 4
click at [286, 115] on li "Practical knowledge of UI/UX Testing , verifying usability, responsiveness, and…" at bounding box center [202, 118] width 186 height 6
drag, startPoint x: 287, startPoint y: 113, endPoint x: 291, endPoint y: 113, distance: 3.4
click at [288, 115] on li "Practical knowledge of UI/UX Testing , verifying usability, responsiveness, and…" at bounding box center [202, 118] width 186 height 6
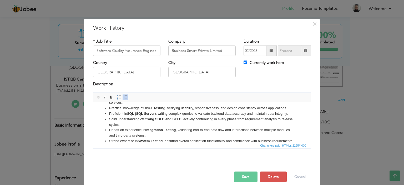
click at [201, 134] on li "Hands-on experience in Integration Testing , validating end-to-end data flow an…" at bounding box center [202, 132] width 186 height 11
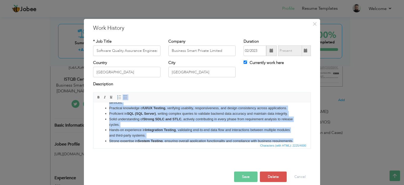
click at [123, 97] on span at bounding box center [125, 97] width 4 height 4
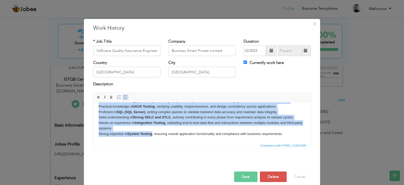
click at [123, 97] on span at bounding box center [125, 97] width 4 height 4
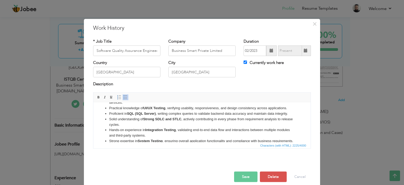
click at [123, 97] on span at bounding box center [125, 97] width 4 height 4
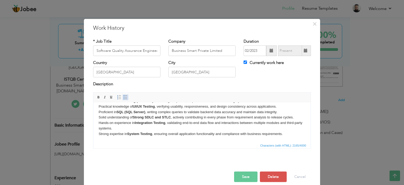
click at [123, 97] on span at bounding box center [125, 97] width 4 height 4
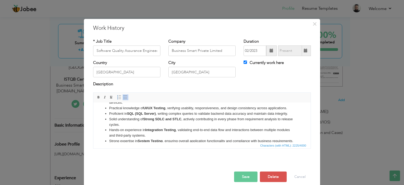
click at [143, 122] on li "Solid understanding of Strong SDLC and STLC , actively contributing in every ph…" at bounding box center [202, 121] width 186 height 11
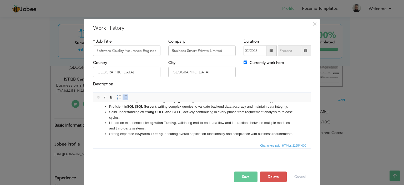
scroll to position [97, 0]
drag, startPoint x: 239, startPoint y: 177, endPoint x: 241, endPoint y: 173, distance: 5.0
click at [240, 177] on button "Save" at bounding box center [245, 176] width 23 height 11
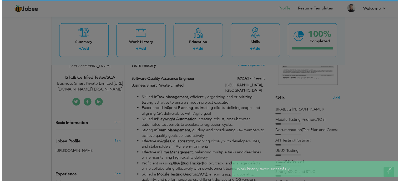
scroll to position [0, 0]
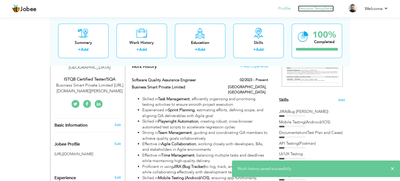
click at [312, 8] on link "Resume Templates" at bounding box center [316, 9] width 36 height 6
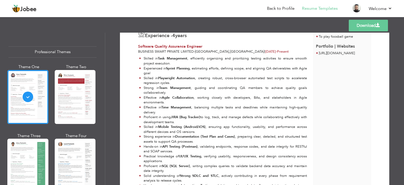
scroll to position [158, 0]
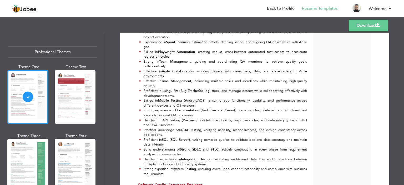
click at [380, 26] on link "Download" at bounding box center [367, 26] width 39 height 12
